Goal: Transaction & Acquisition: Purchase product/service

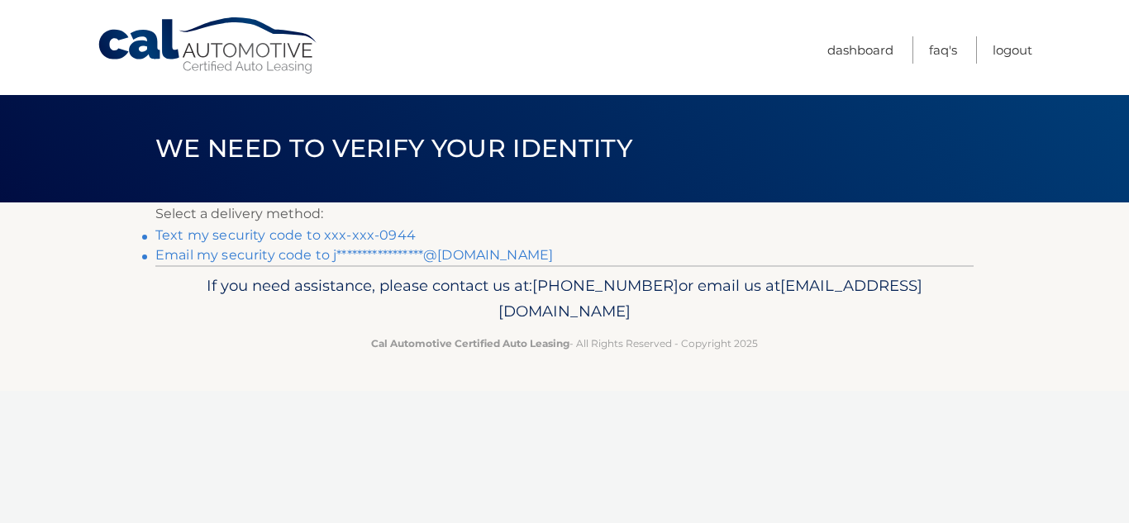
click at [182, 233] on link "Text my security code to xxx-xxx-0944" at bounding box center [285, 235] width 260 height 16
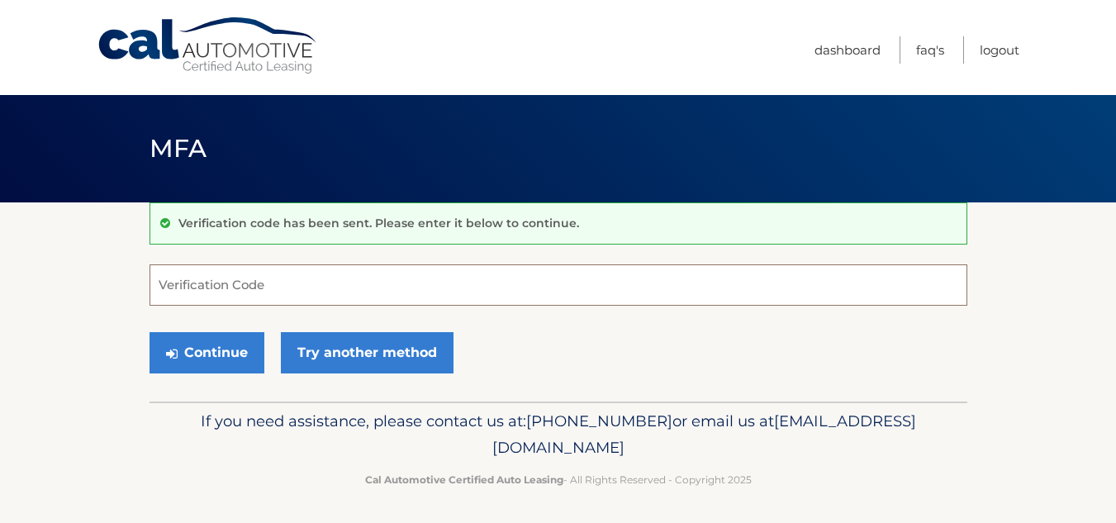
click at [288, 283] on input "Verification Code" at bounding box center [559, 284] width 818 height 41
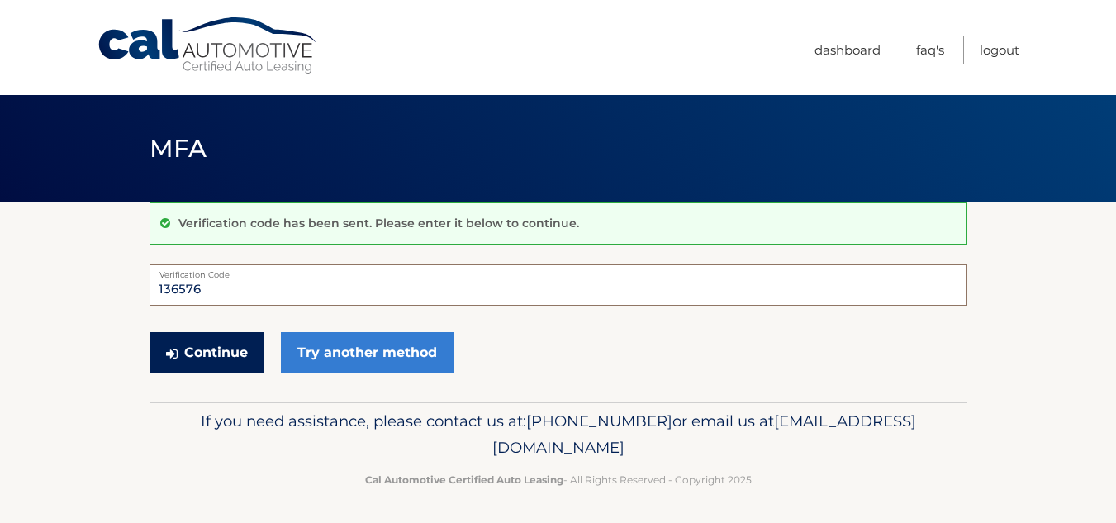
type input "136576"
click at [212, 340] on button "Continue" at bounding box center [207, 352] width 115 height 41
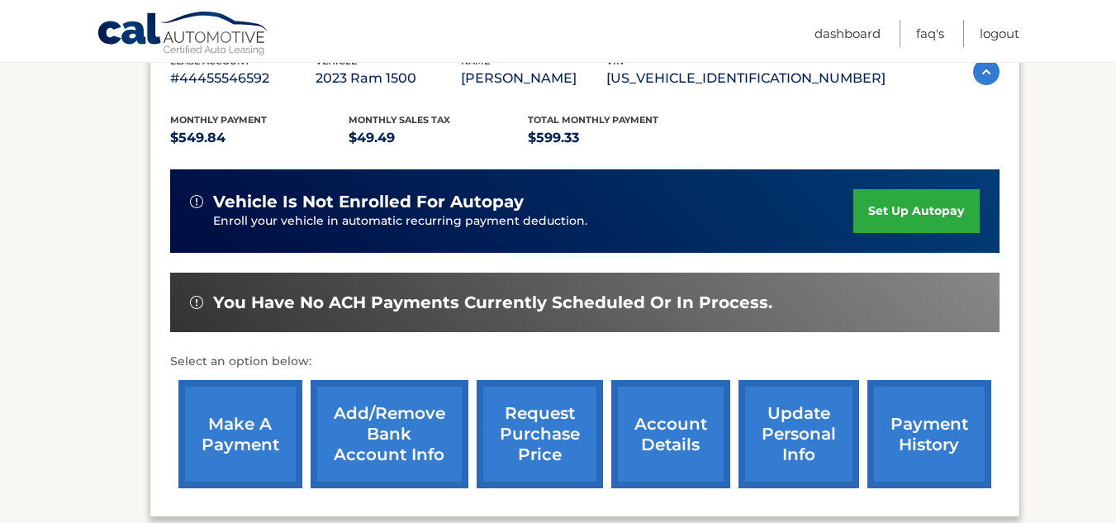
scroll to position [330, 0]
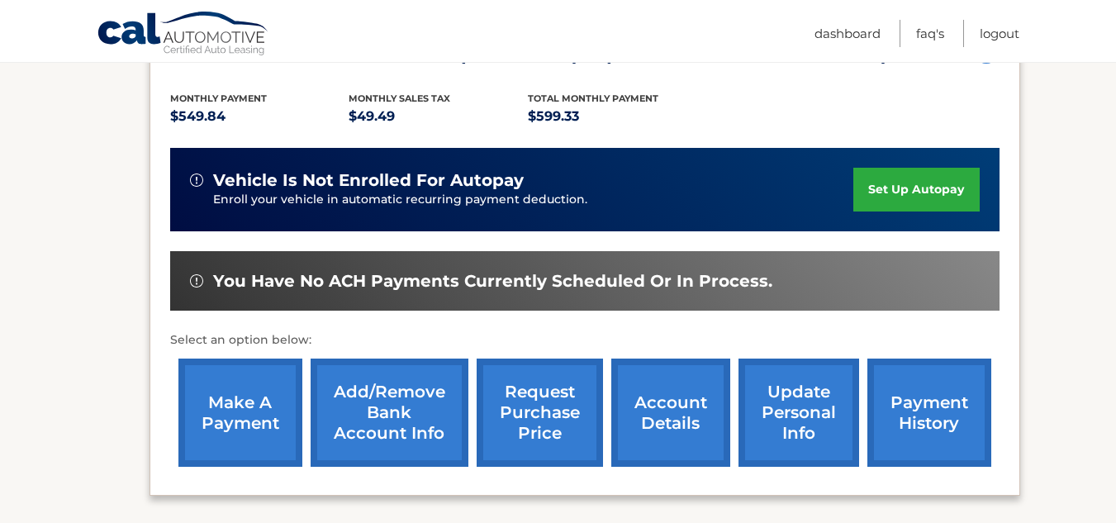
click at [235, 414] on link "make a payment" at bounding box center [240, 413] width 124 height 108
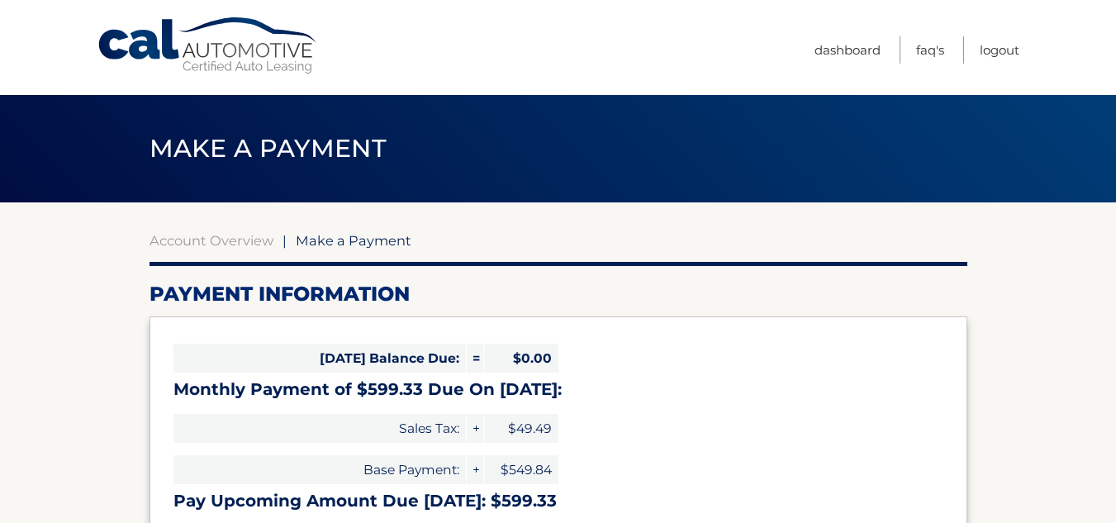
select select "Mjg5MzE1NDgtYzJjMS00YTJmLWIwMDktODdlMTkzZjZjZTcy"
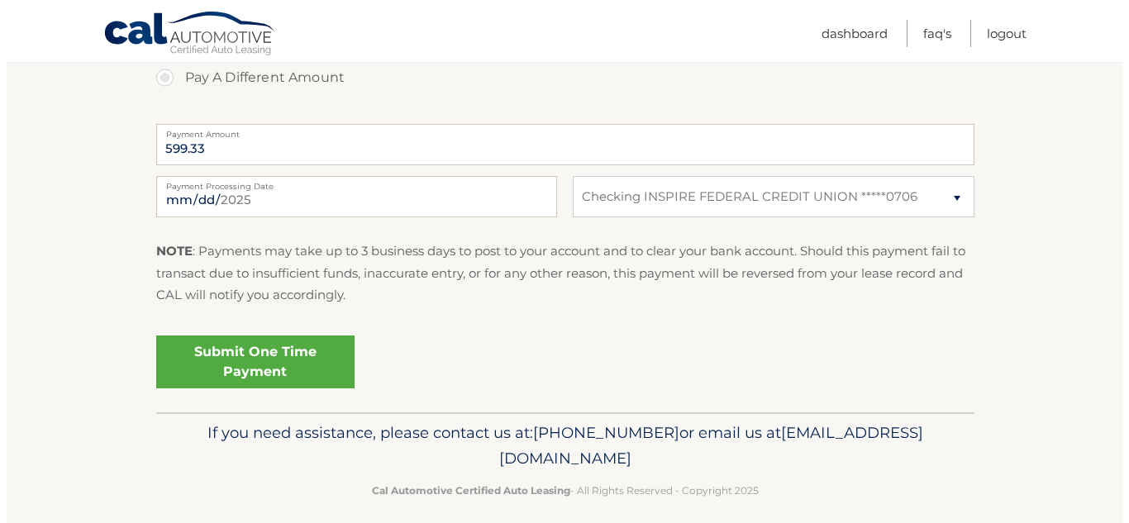
scroll to position [658, 0]
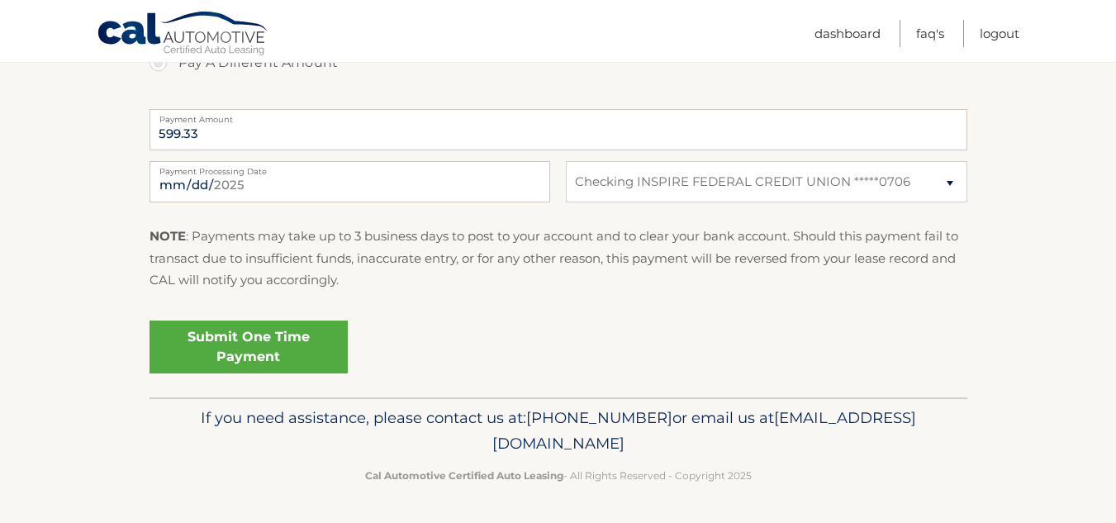
click at [246, 342] on link "Submit One Time Payment" at bounding box center [249, 347] width 198 height 53
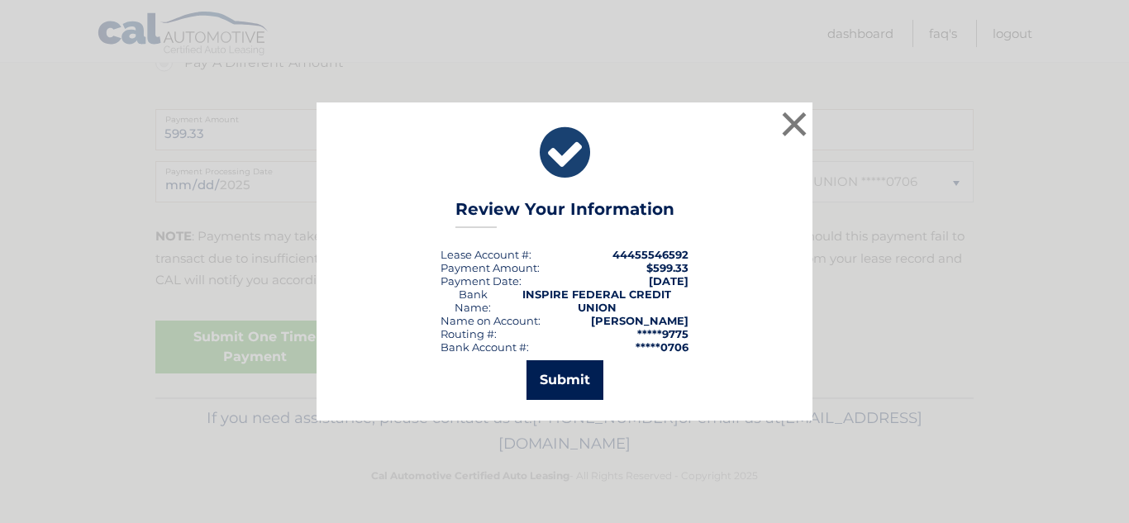
click at [560, 373] on button "Submit" at bounding box center [564, 380] width 77 height 40
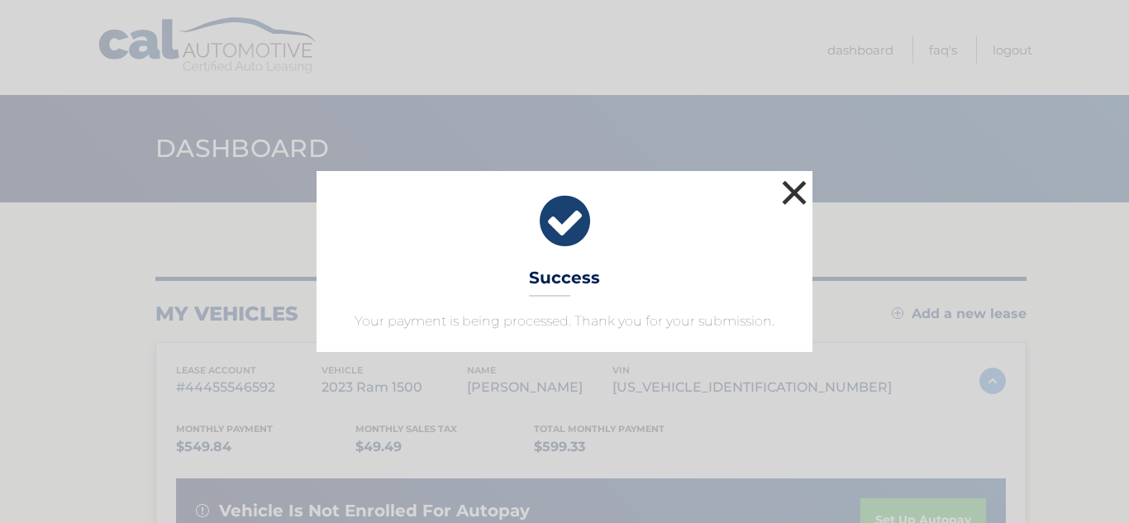
click at [796, 189] on button "×" at bounding box center [793, 192] width 33 height 33
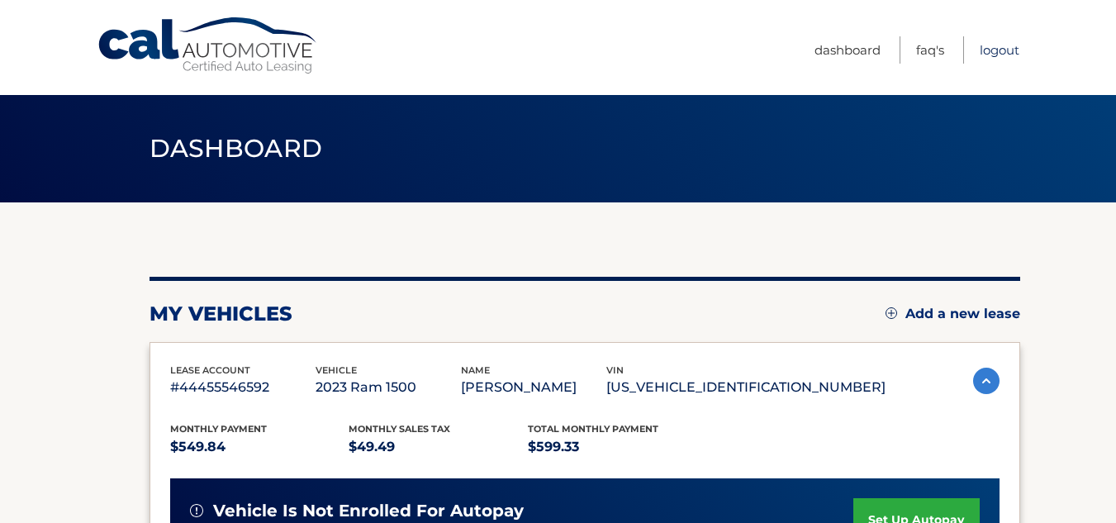
click at [1005, 48] on link "Logout" at bounding box center [1000, 49] width 40 height 27
